Goal: Navigation & Orientation: Find specific page/section

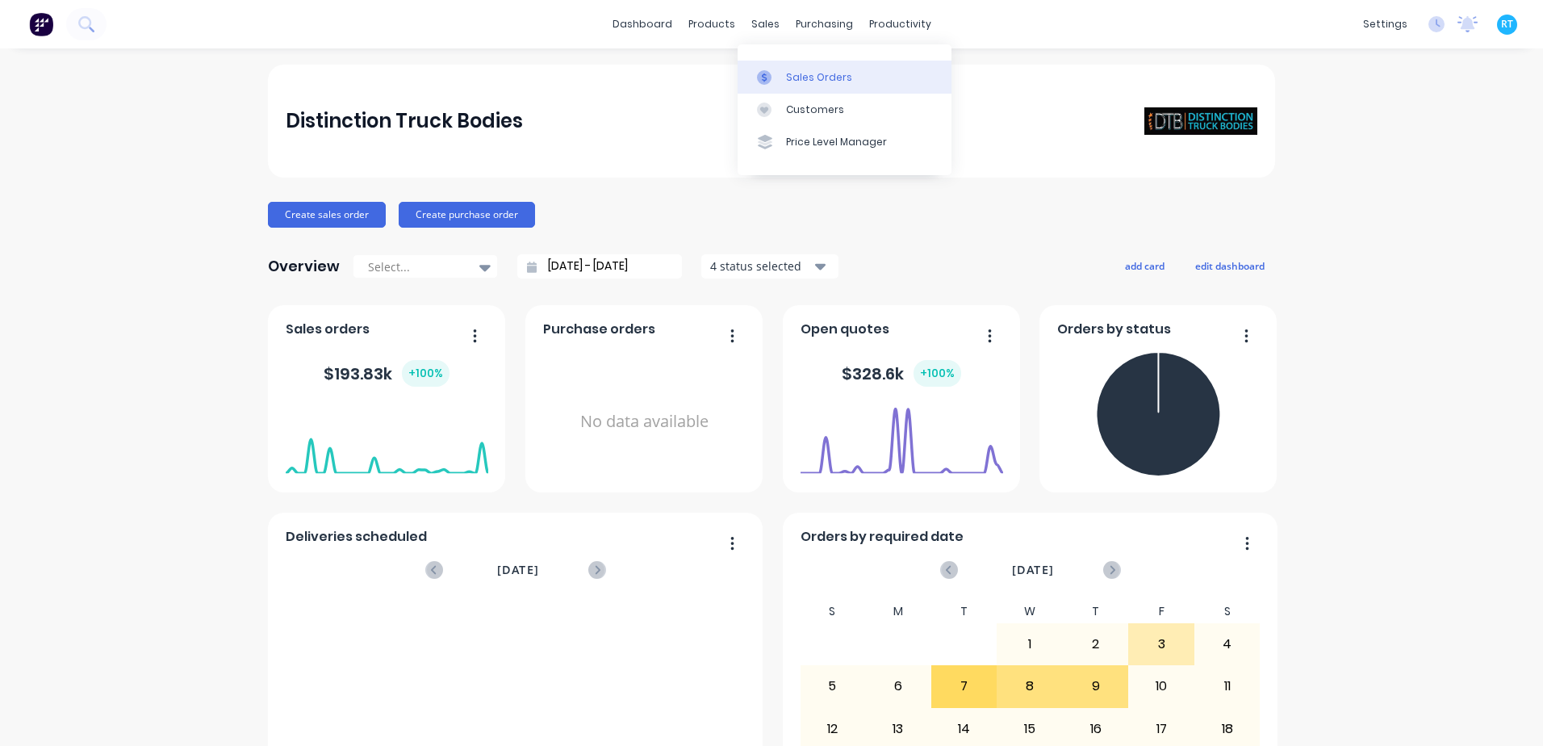
click at [775, 69] on link "Sales Orders" at bounding box center [844, 77] width 214 height 32
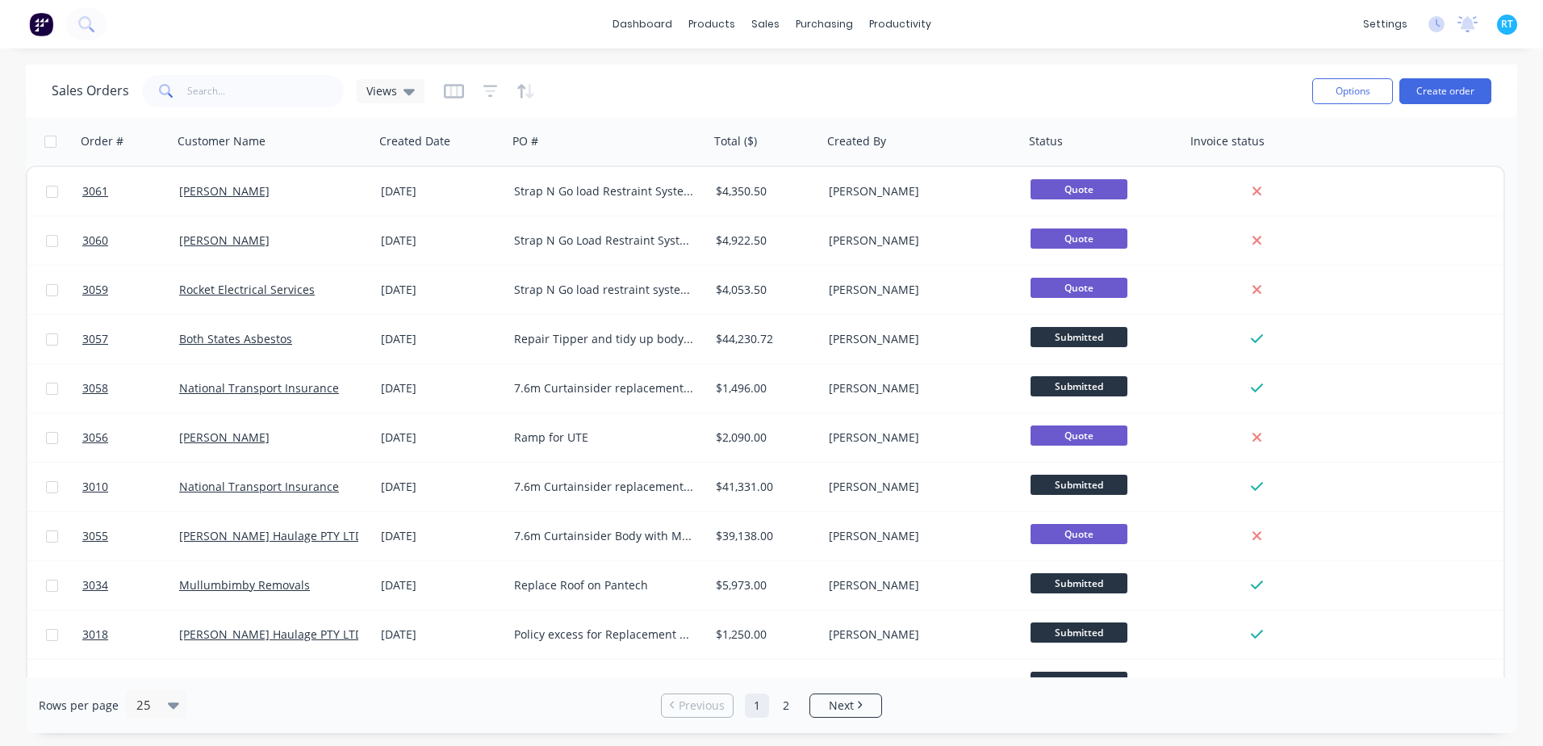
click at [23, 19] on div at bounding box center [53, 24] width 107 height 32
click at [30, 19] on img at bounding box center [41, 24] width 24 height 24
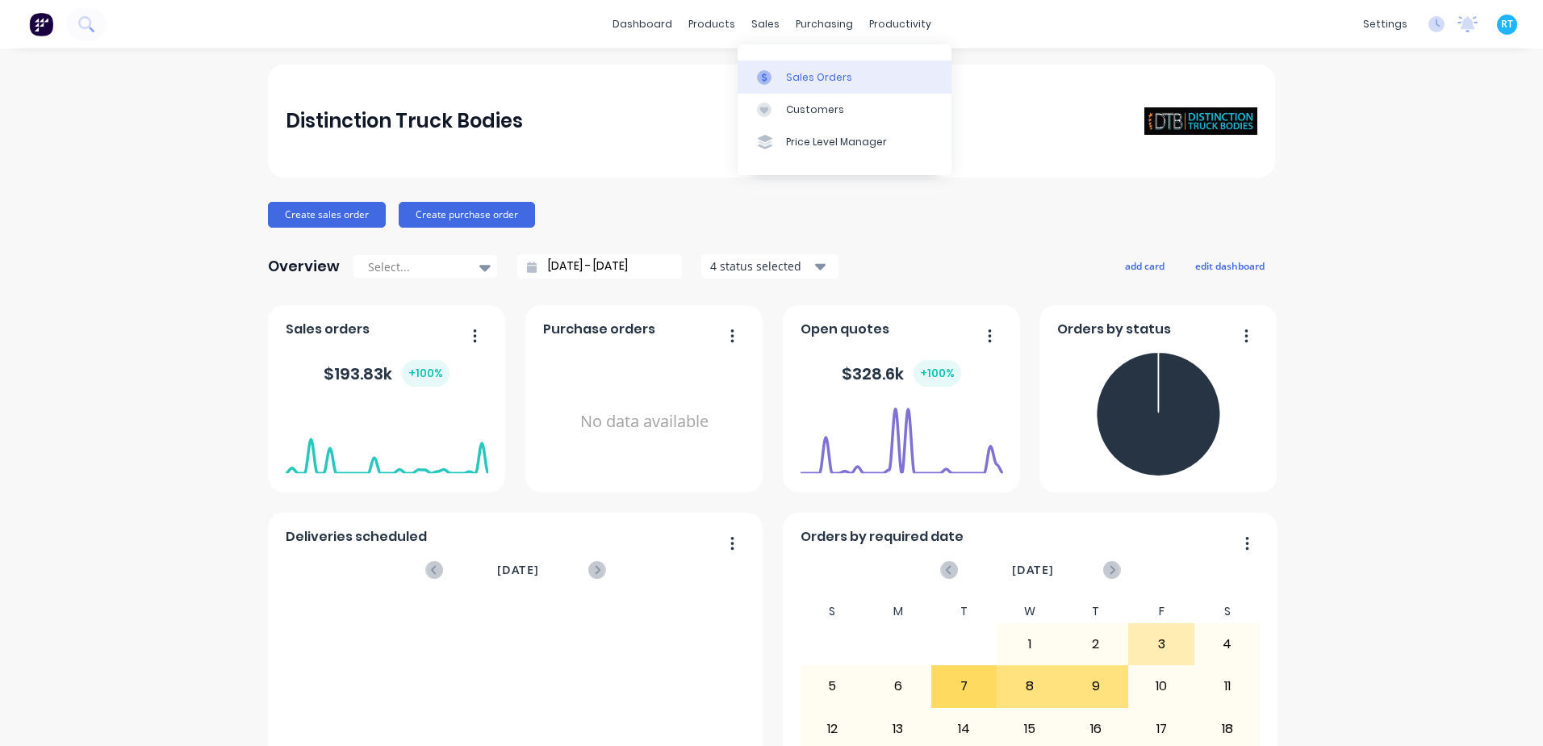
click at [808, 79] on div "Sales Orders" at bounding box center [819, 77] width 66 height 15
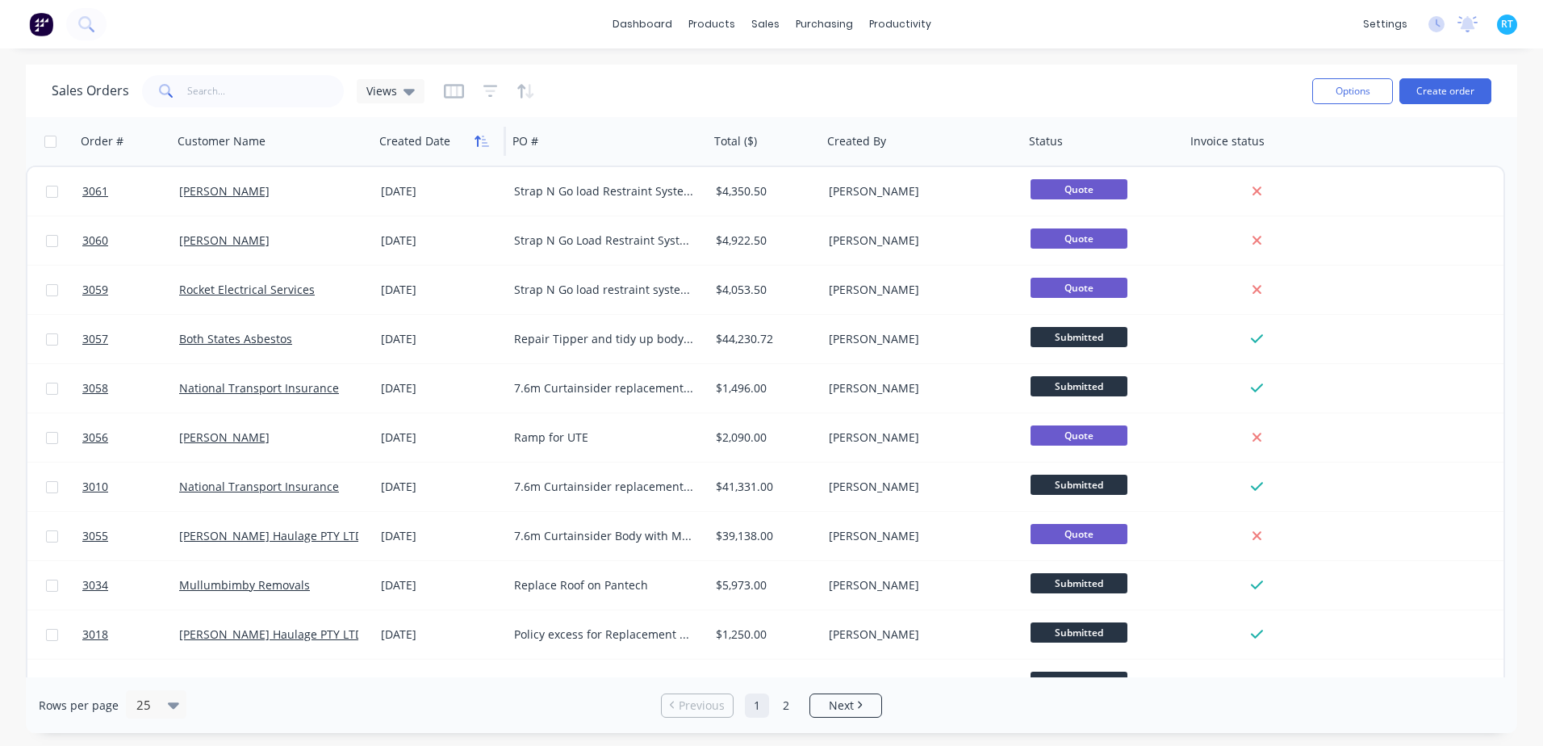
click at [476, 139] on icon "button" at bounding box center [481, 141] width 15 height 13
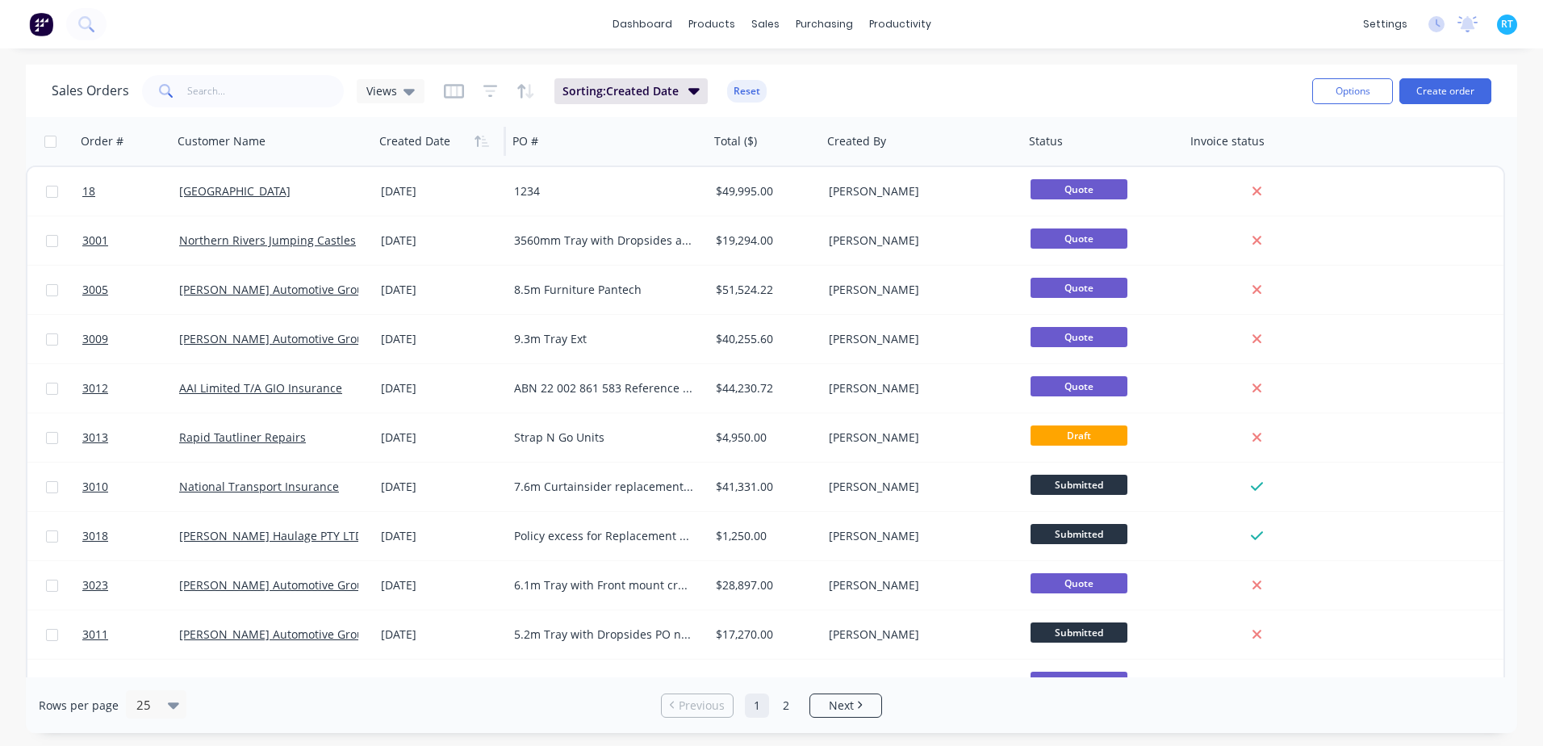
click at [476, 139] on icon "button" at bounding box center [481, 141] width 15 height 13
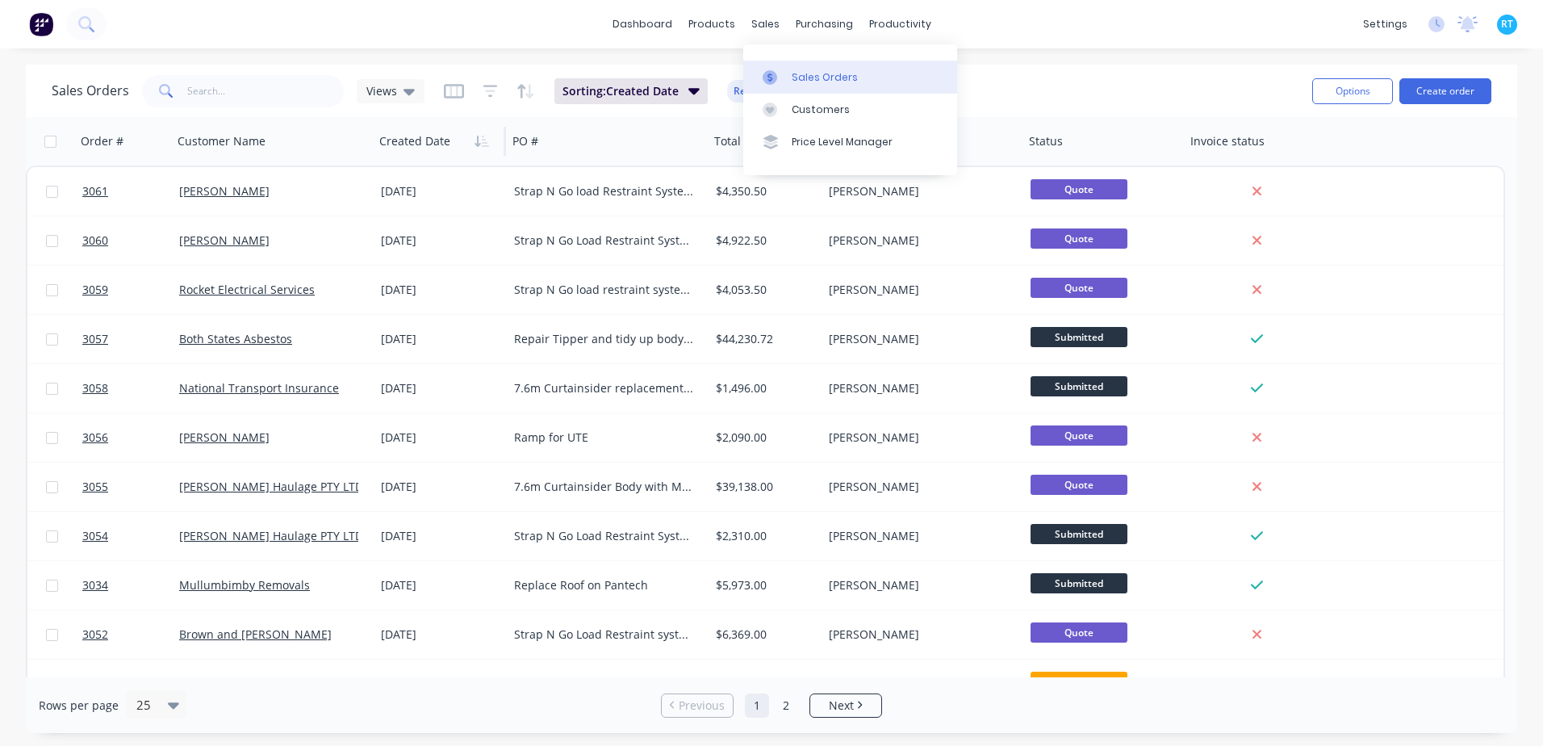
click at [868, 90] on link "Sales Orders" at bounding box center [850, 77] width 214 height 32
click at [832, 73] on div "Sales Orders" at bounding box center [825, 77] width 66 height 15
click at [658, 30] on link "dashboard" at bounding box center [642, 24] width 76 height 24
